Goal: Task Accomplishment & Management: Manage account settings

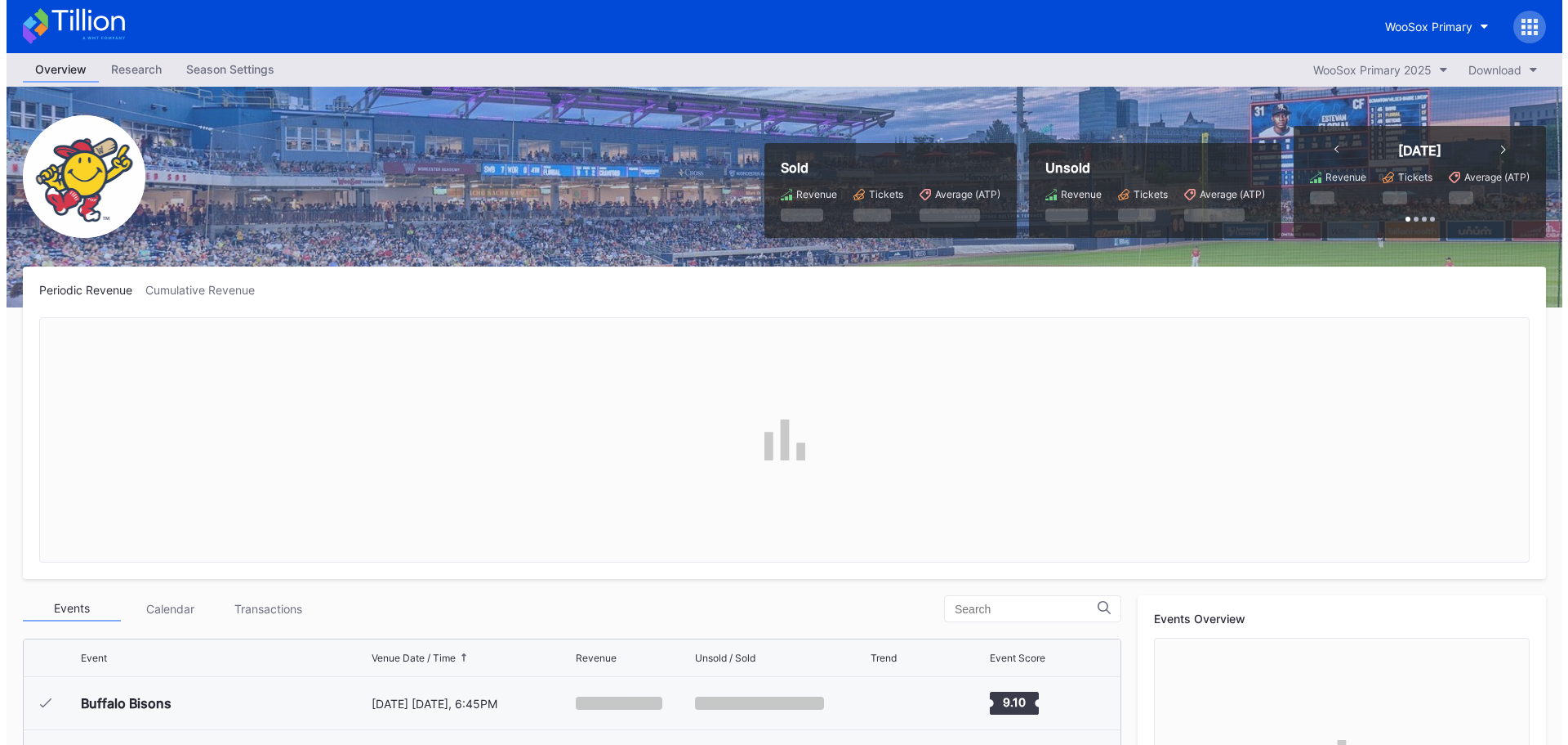
scroll to position [1695, 0]
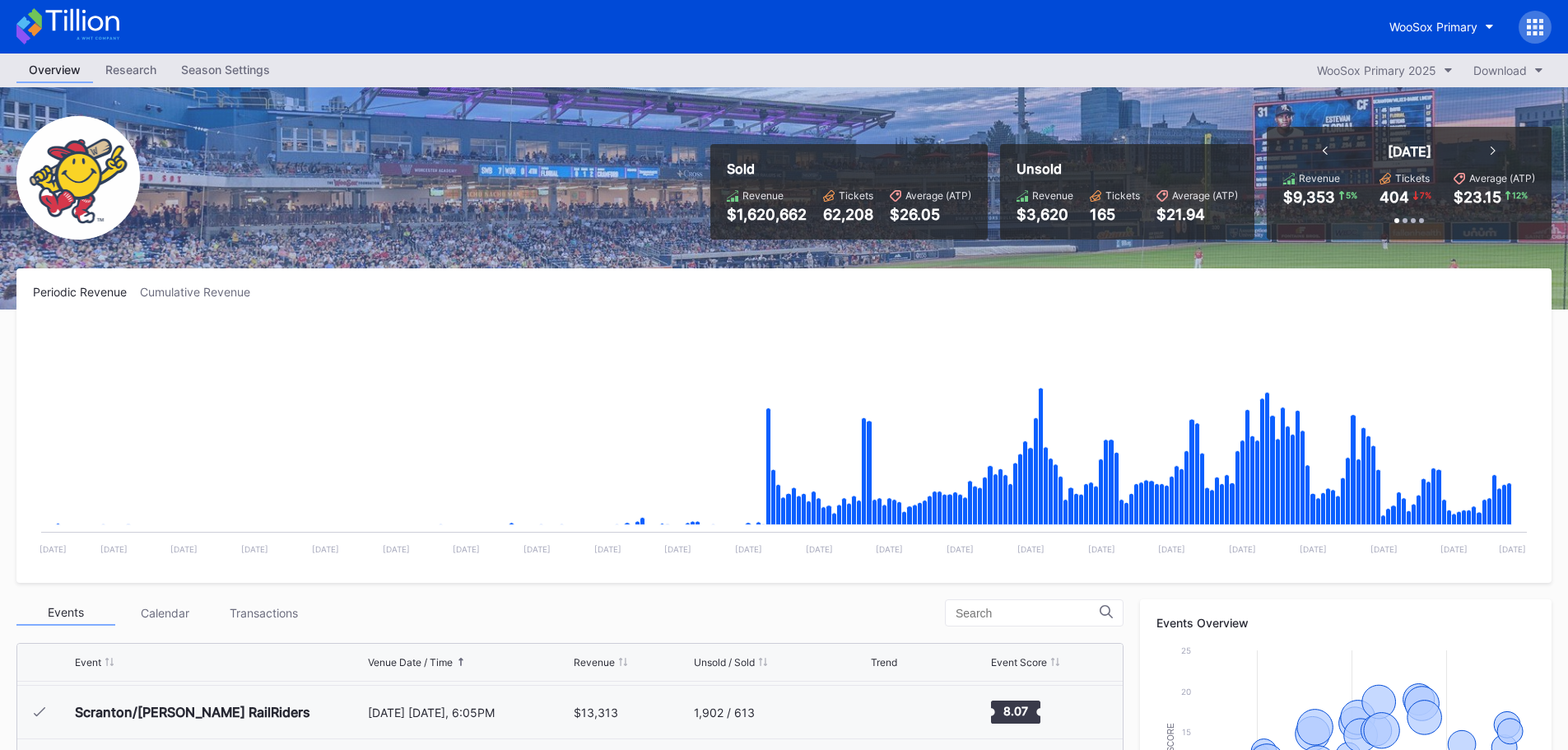
click at [210, 67] on div "Season Settings" at bounding box center [226, 70] width 114 height 24
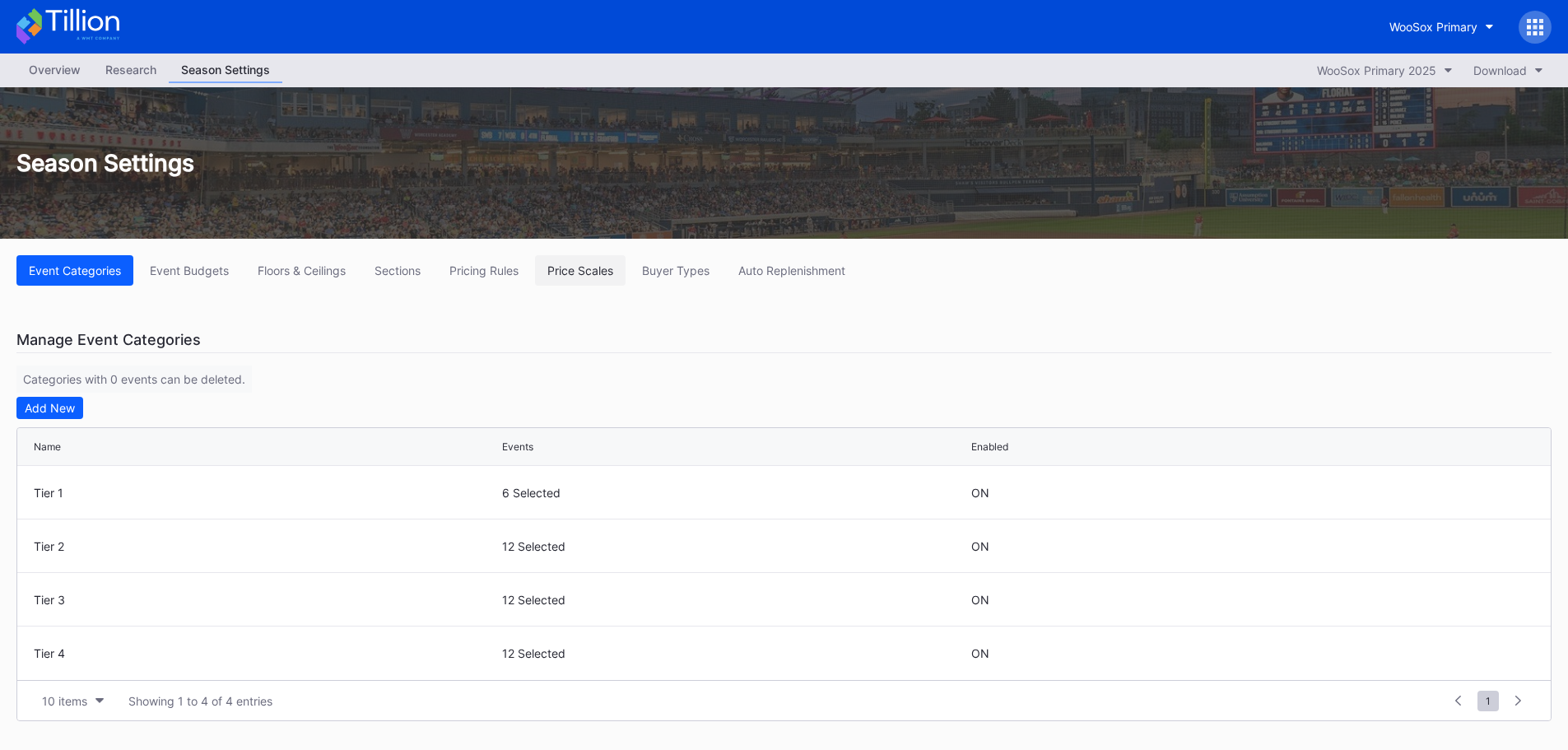
click at [604, 275] on div "Price Scales" at bounding box center [580, 271] width 66 height 14
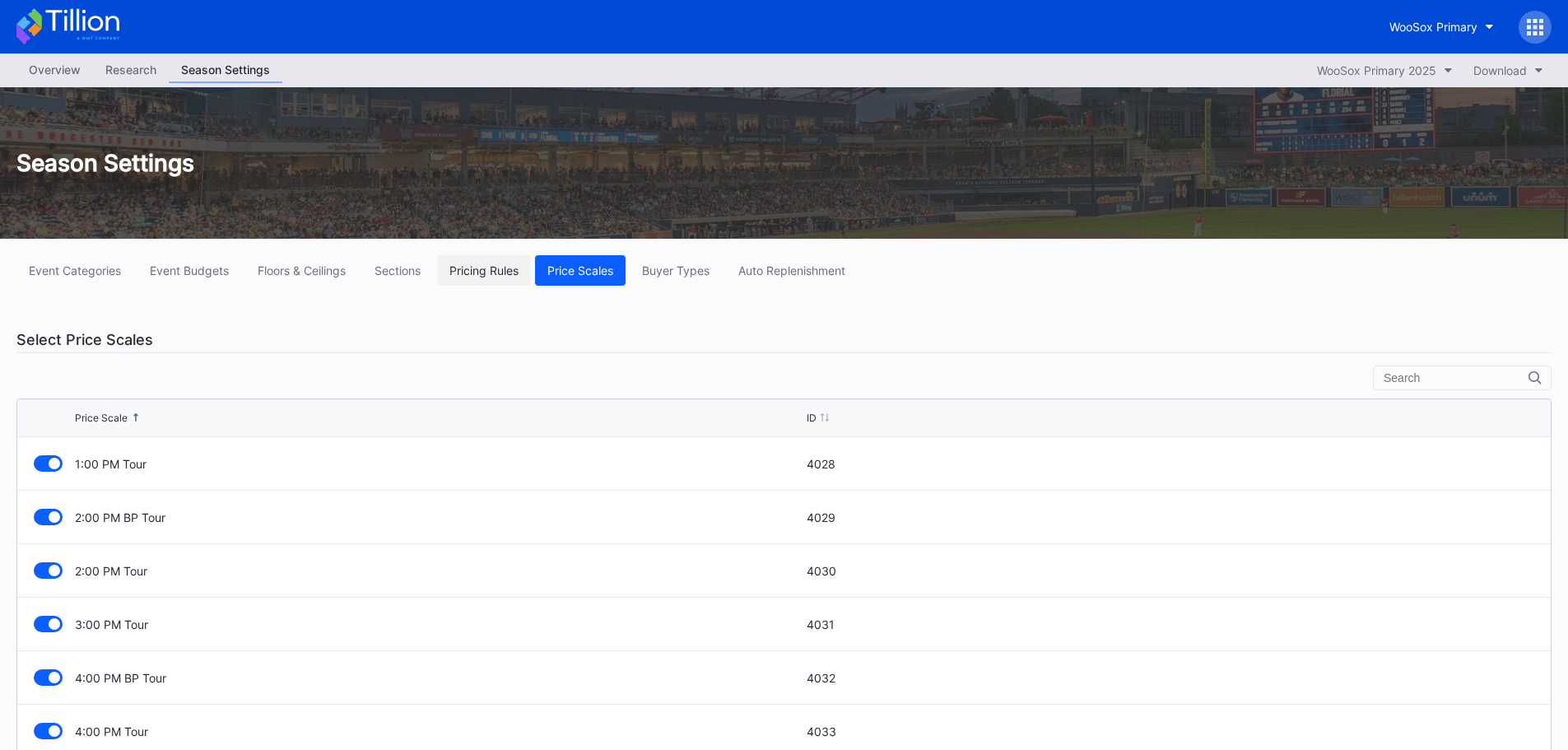
click at [509, 280] on button "Pricing Rules" at bounding box center [484, 270] width 94 height 30
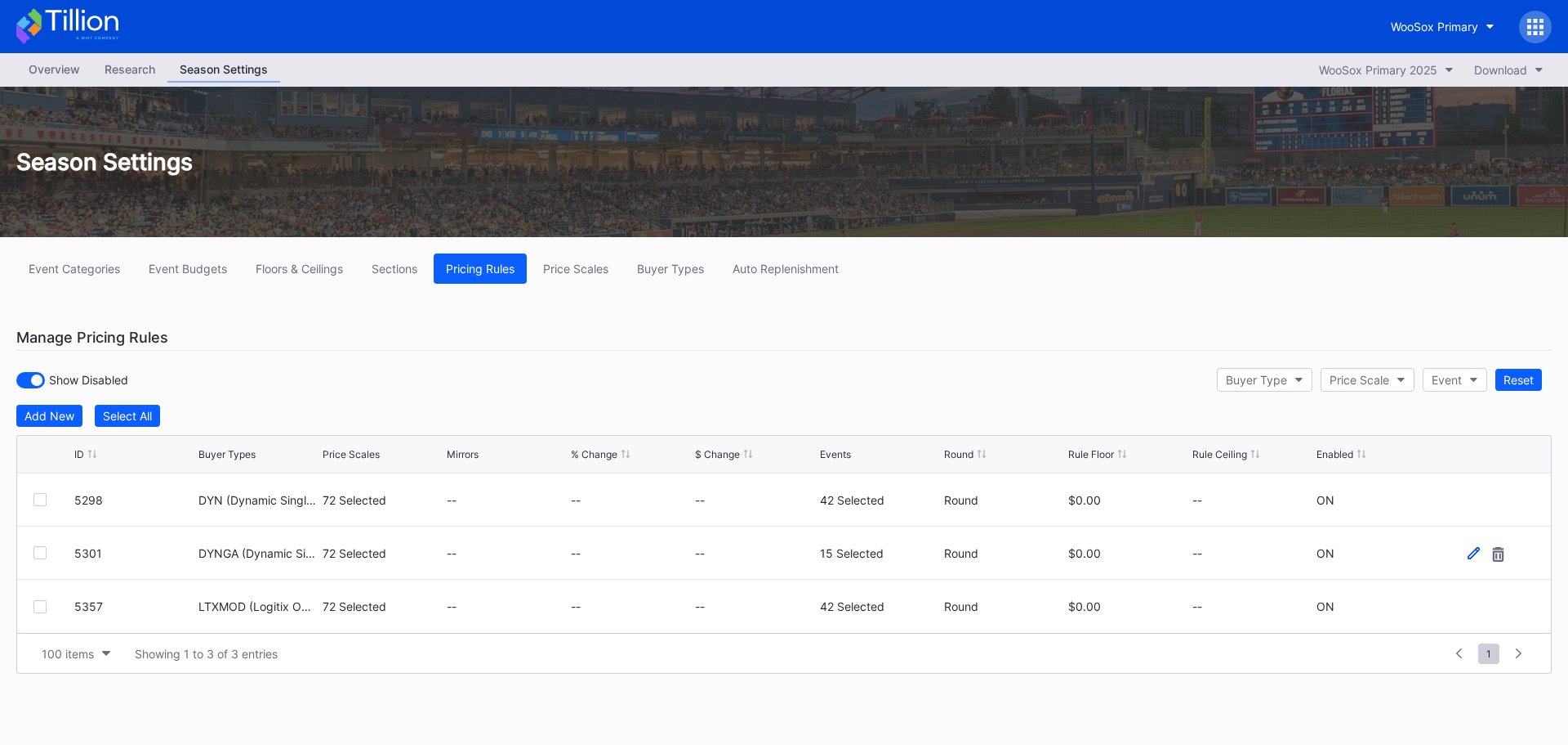
click at [1472, 552] on icon at bounding box center [1474, 552] width 13 height 13
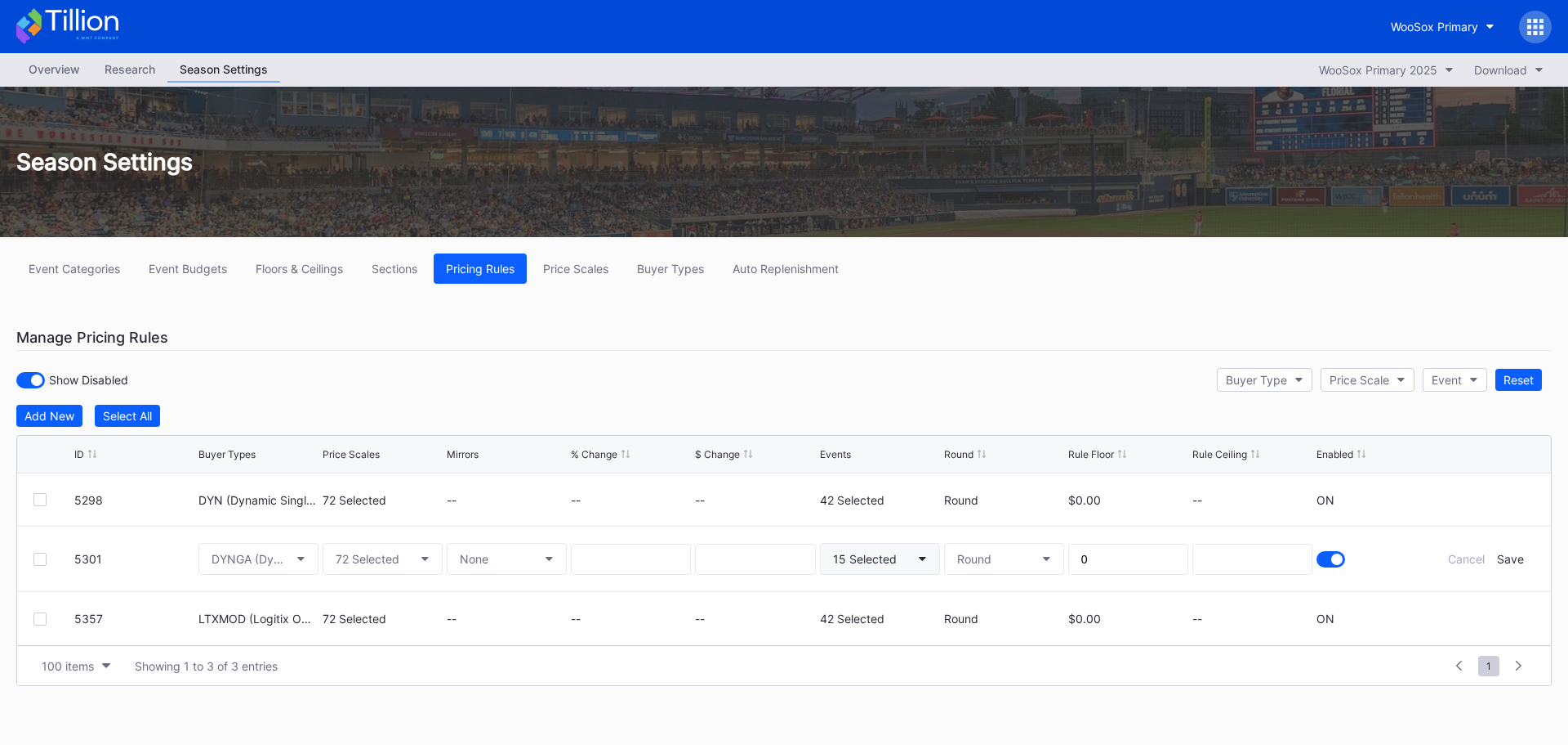
click at [899, 557] on button "15 Selected" at bounding box center [880, 558] width 120 height 32
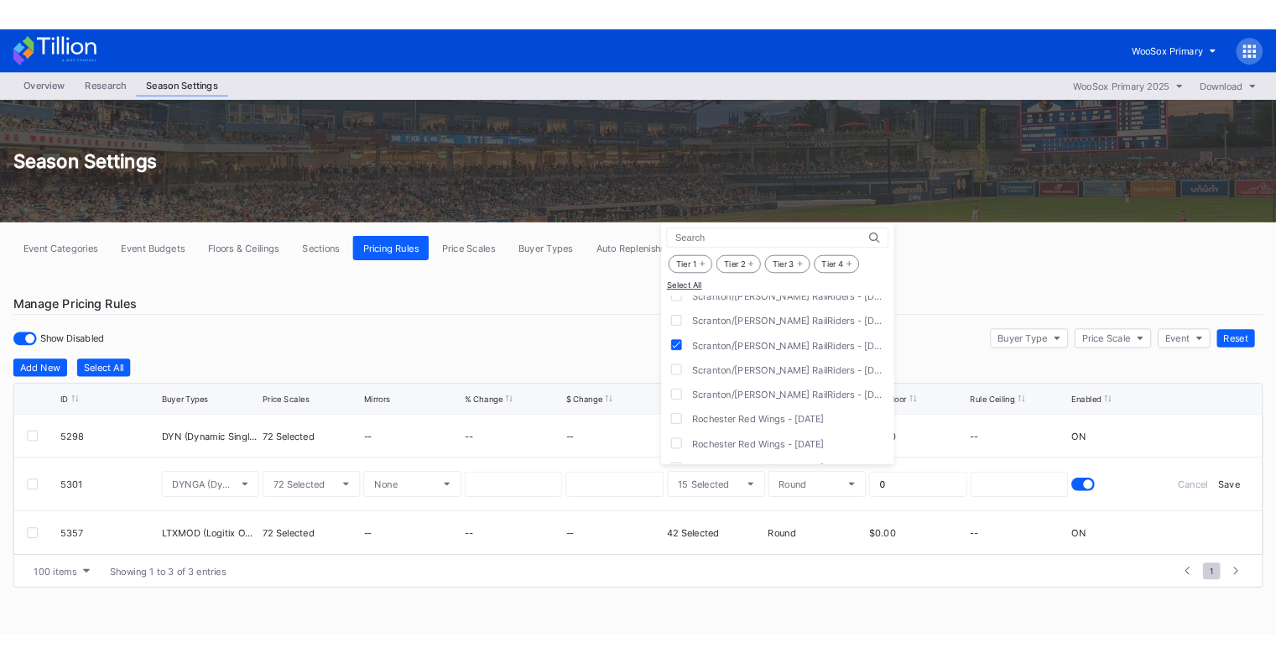
scroll to position [1075, 0]
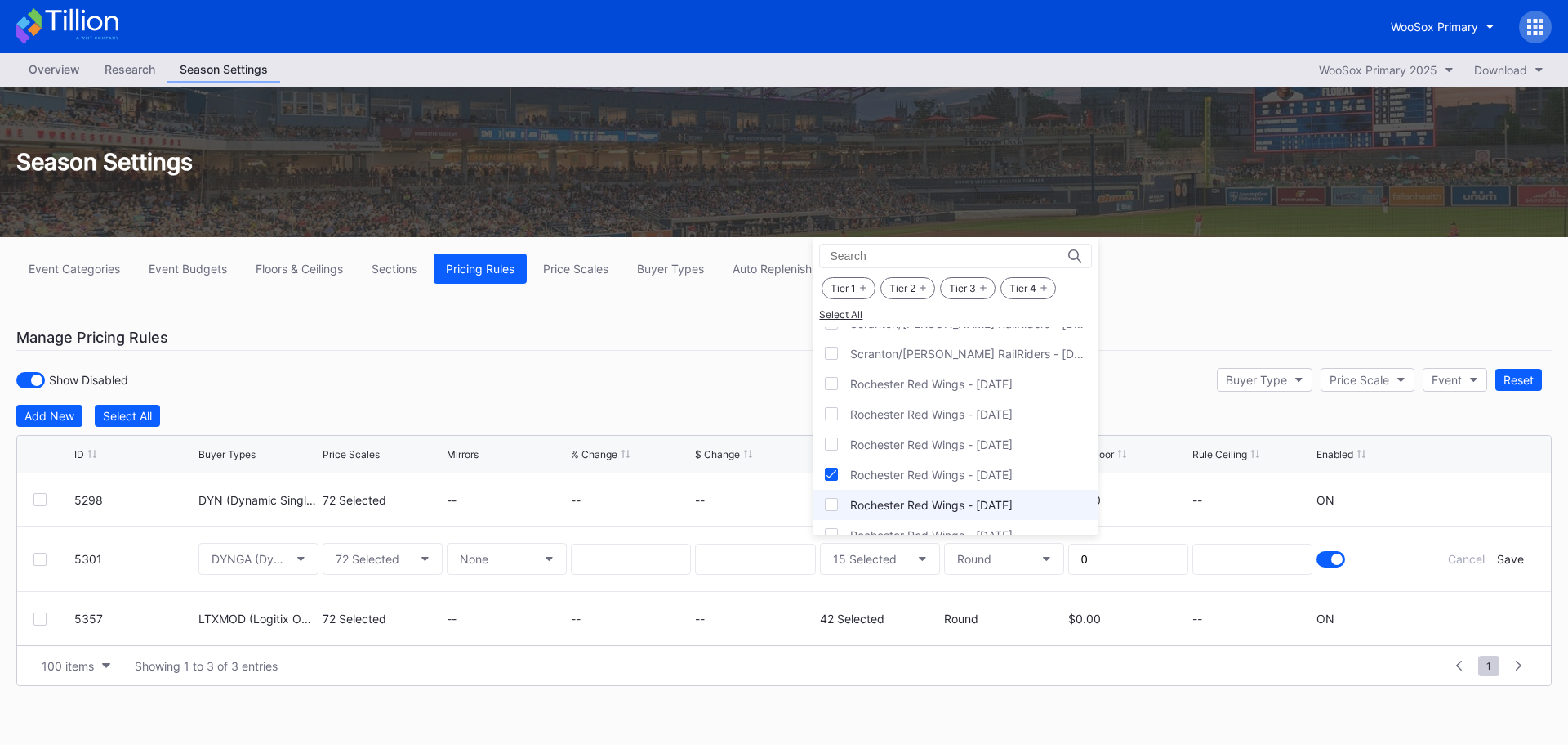
click at [828, 505] on div at bounding box center [831, 503] width 13 height 13
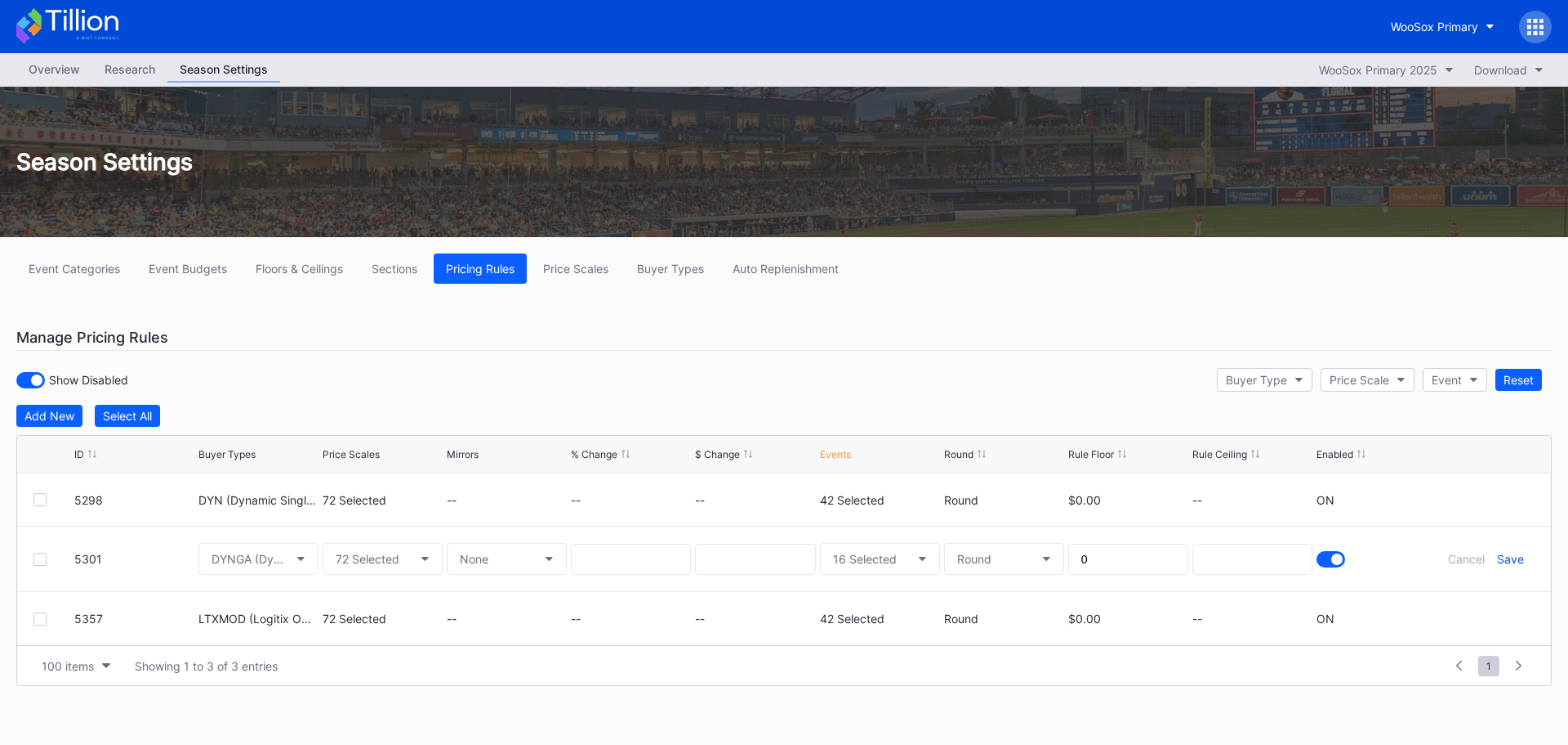
click at [1508, 565] on div "Save" at bounding box center [1511, 558] width 27 height 14
